Goal: Feedback & Contribution: Submit feedback/report problem

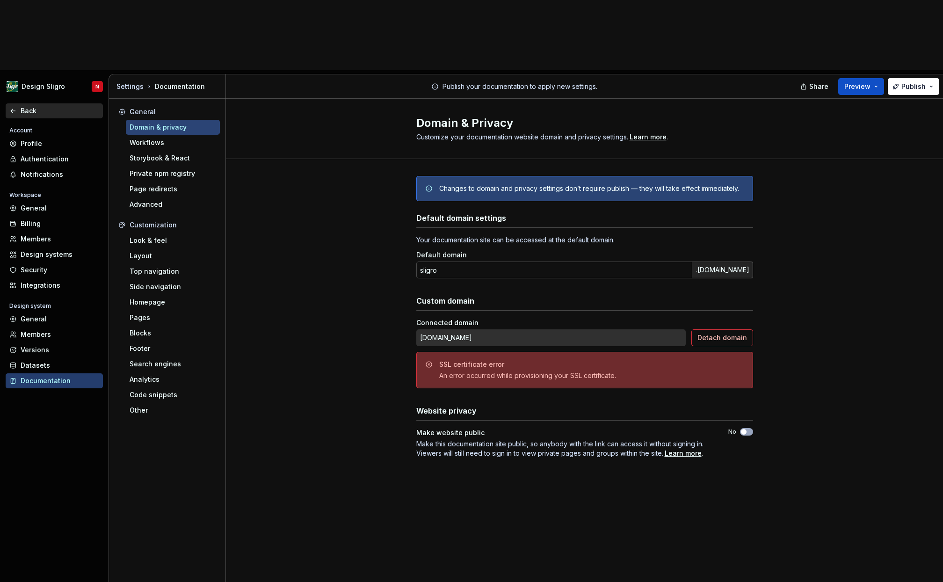
click at [19, 106] on div "Back" at bounding box center [54, 110] width 90 height 9
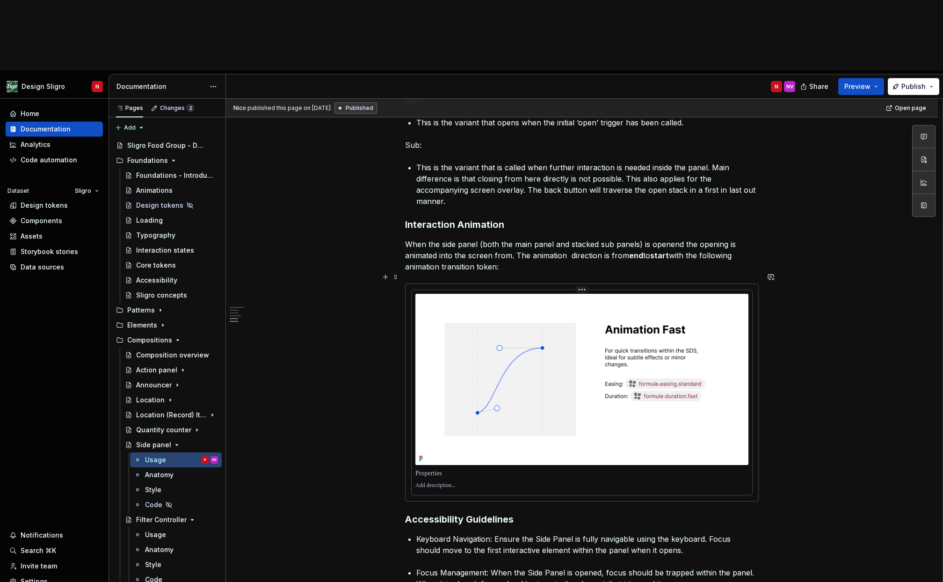
scroll to position [1273, 0]
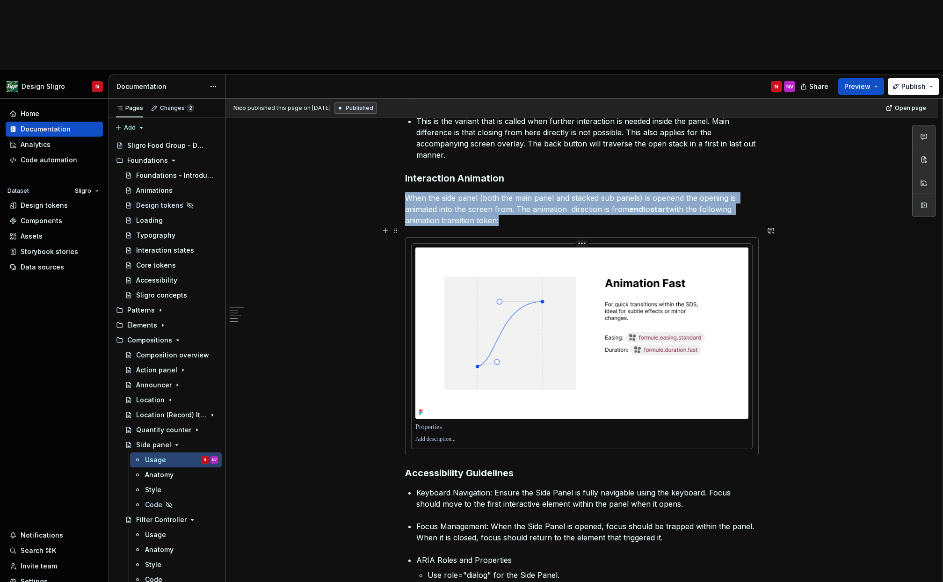
click at [535, 248] on img at bounding box center [582, 333] width 333 height 171
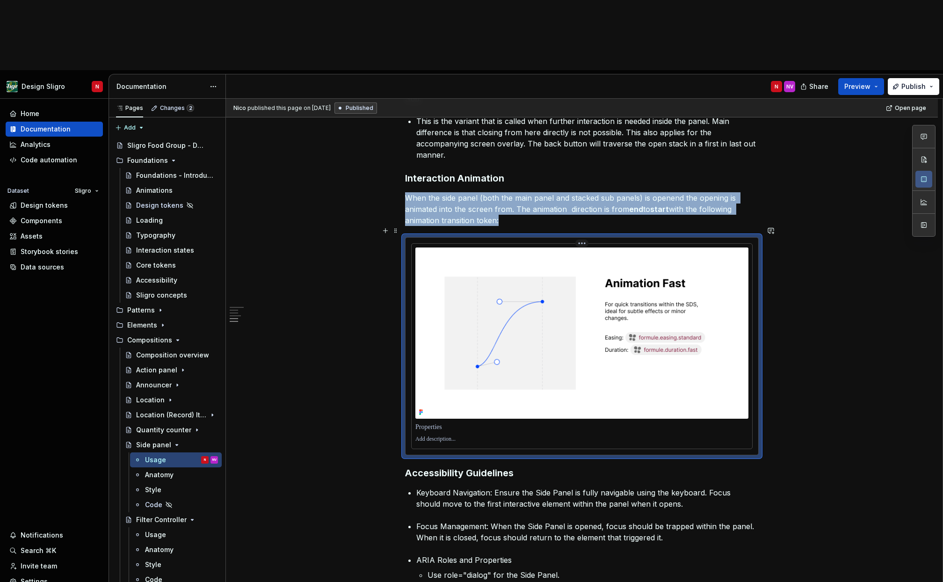
click at [435, 423] on p at bounding box center [582, 427] width 333 height 9
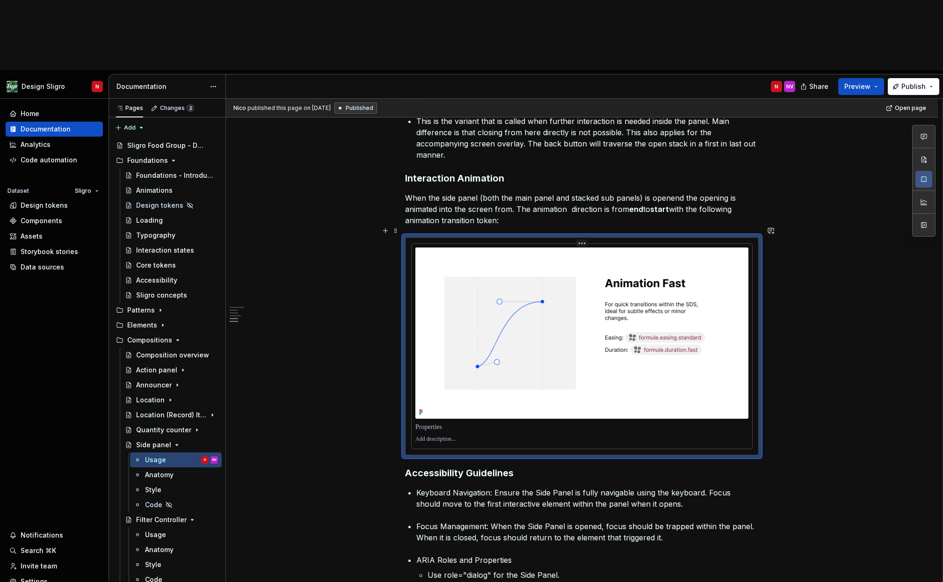
click at [435, 423] on p at bounding box center [582, 427] width 333 height 9
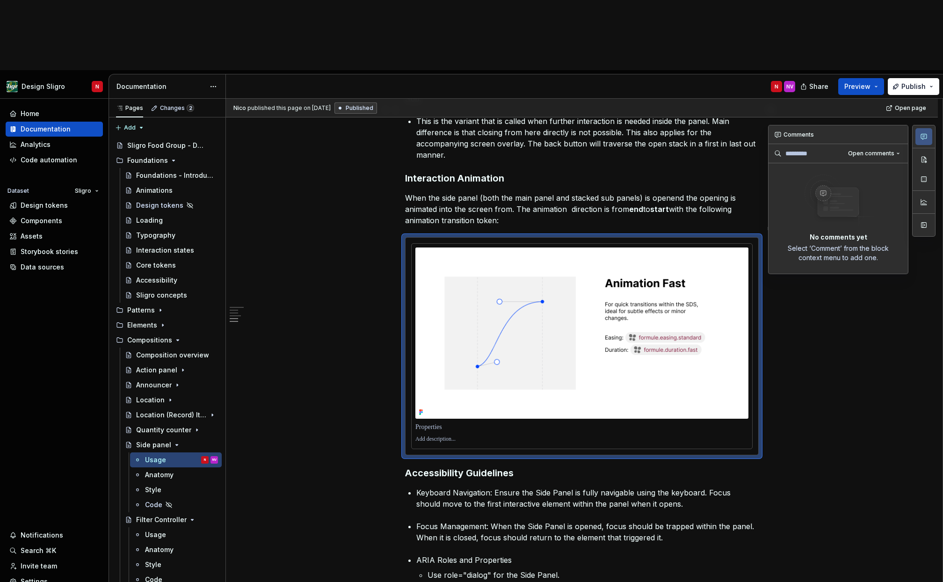
click at [927, 133] on icon "button" at bounding box center [923, 136] width 7 height 7
click at [926, 133] on icon "button" at bounding box center [923, 136] width 7 height 7
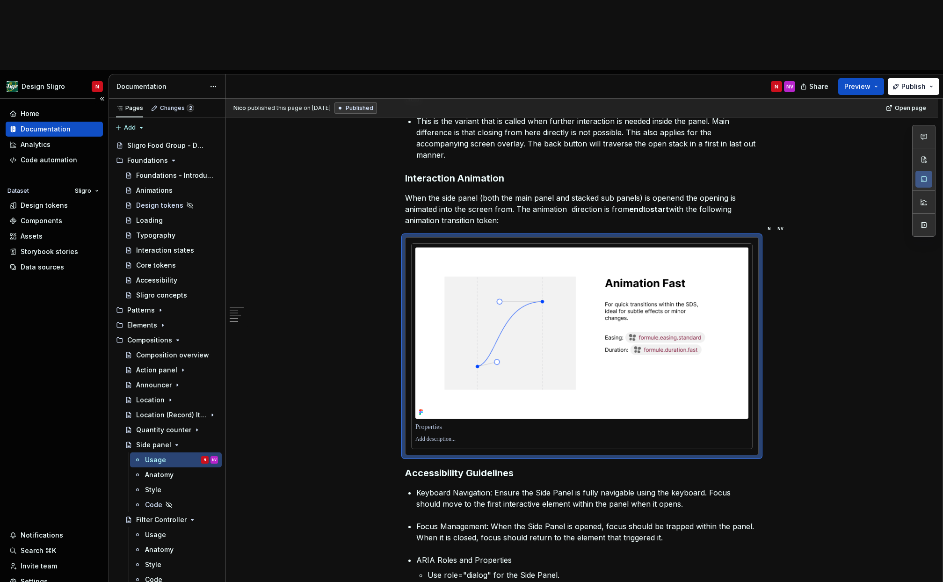
type textarea "*"
